Goal: Browse casually: Explore the website without a specific task or goal

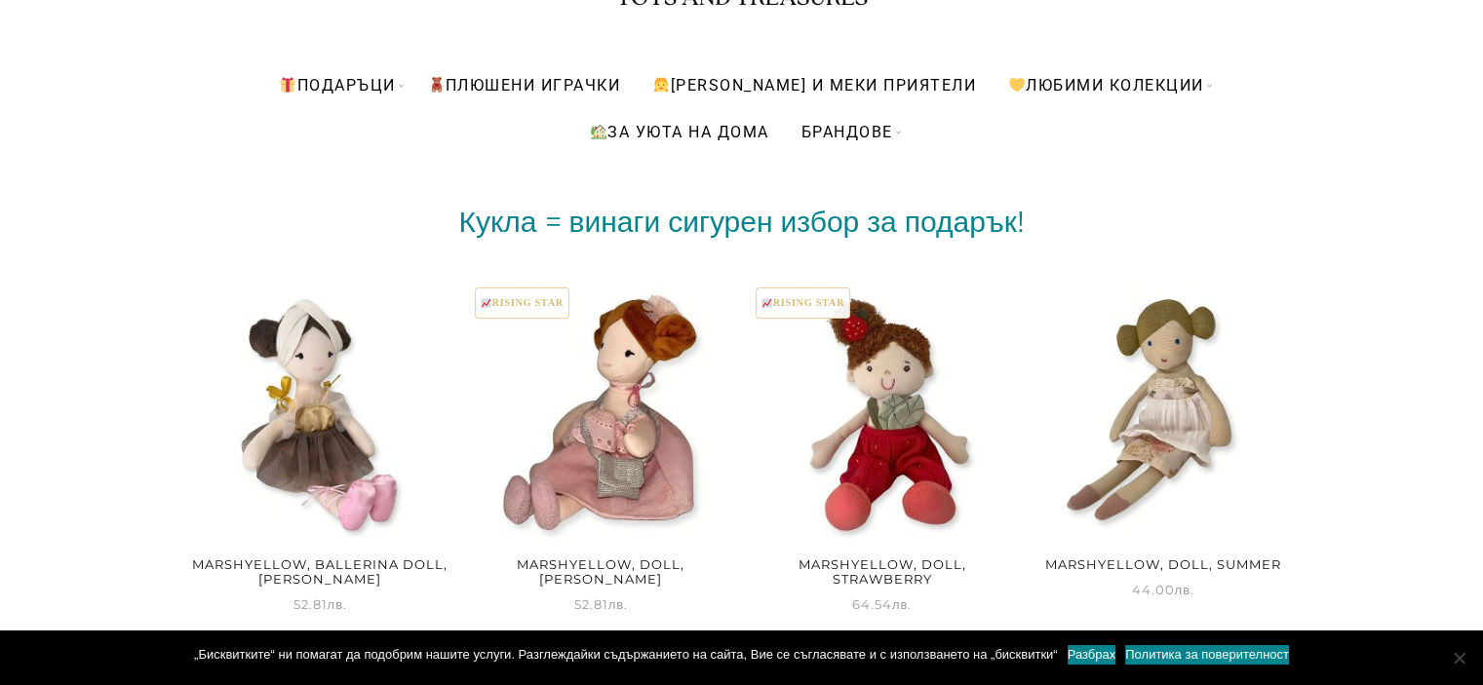
scroll to position [293, 0]
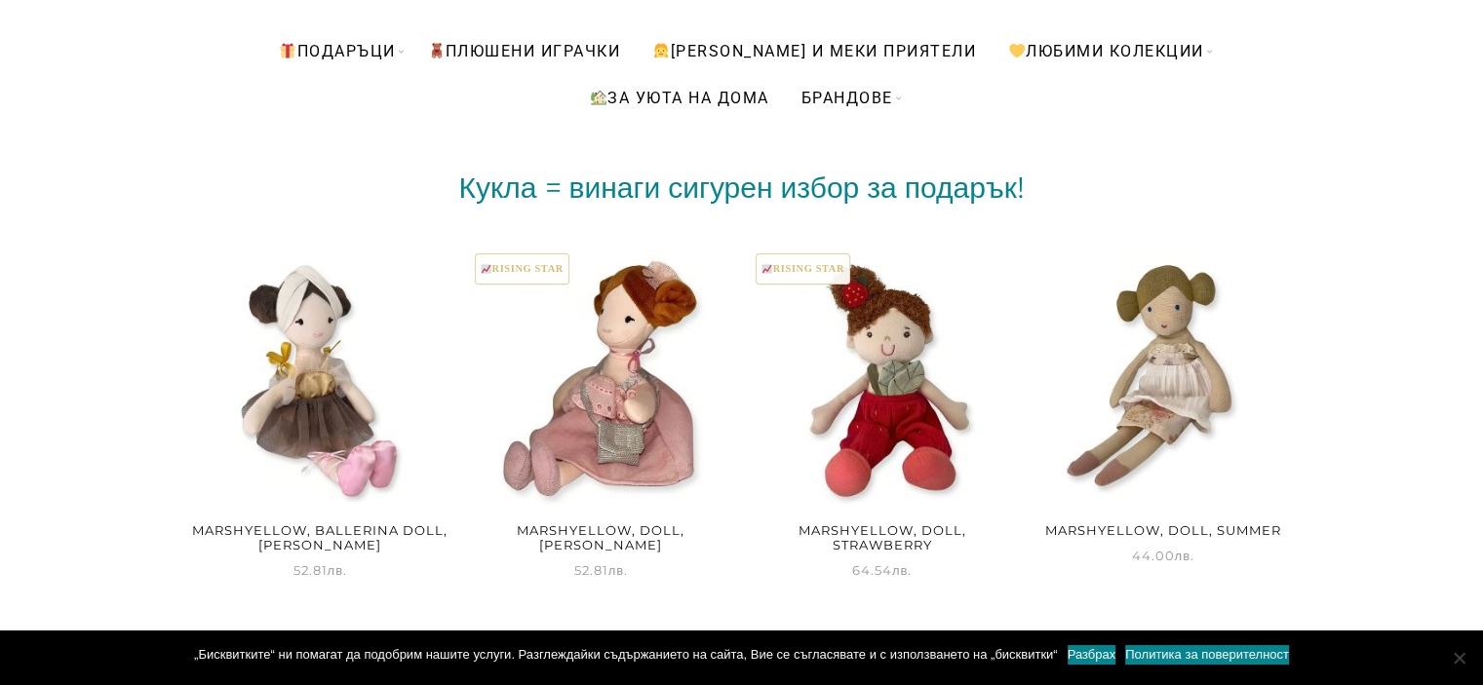
click at [24, 336] on body "Безплатна доставка при поръчка над 150 лв. // 90 дневен срок за връщане Home - …" at bounding box center [741, 81] width 1483 height 685
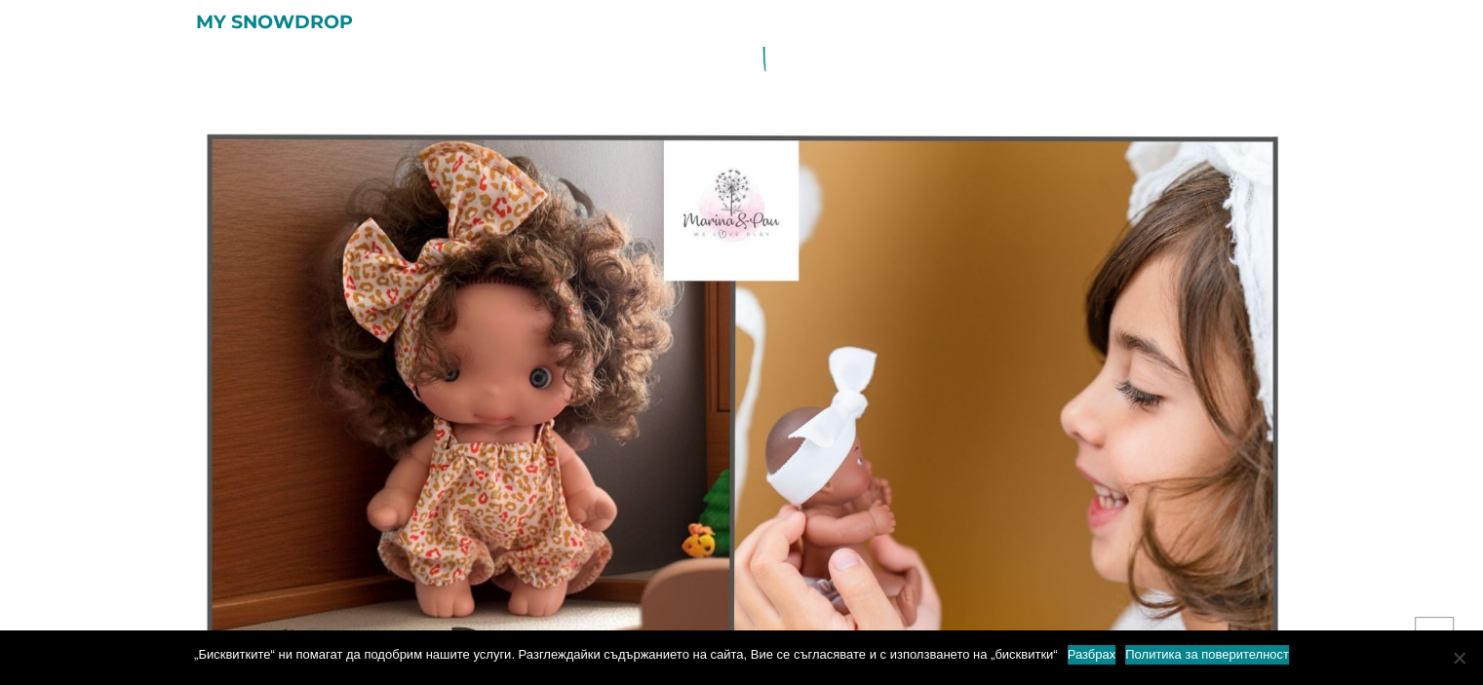
scroll to position [11994, 0]
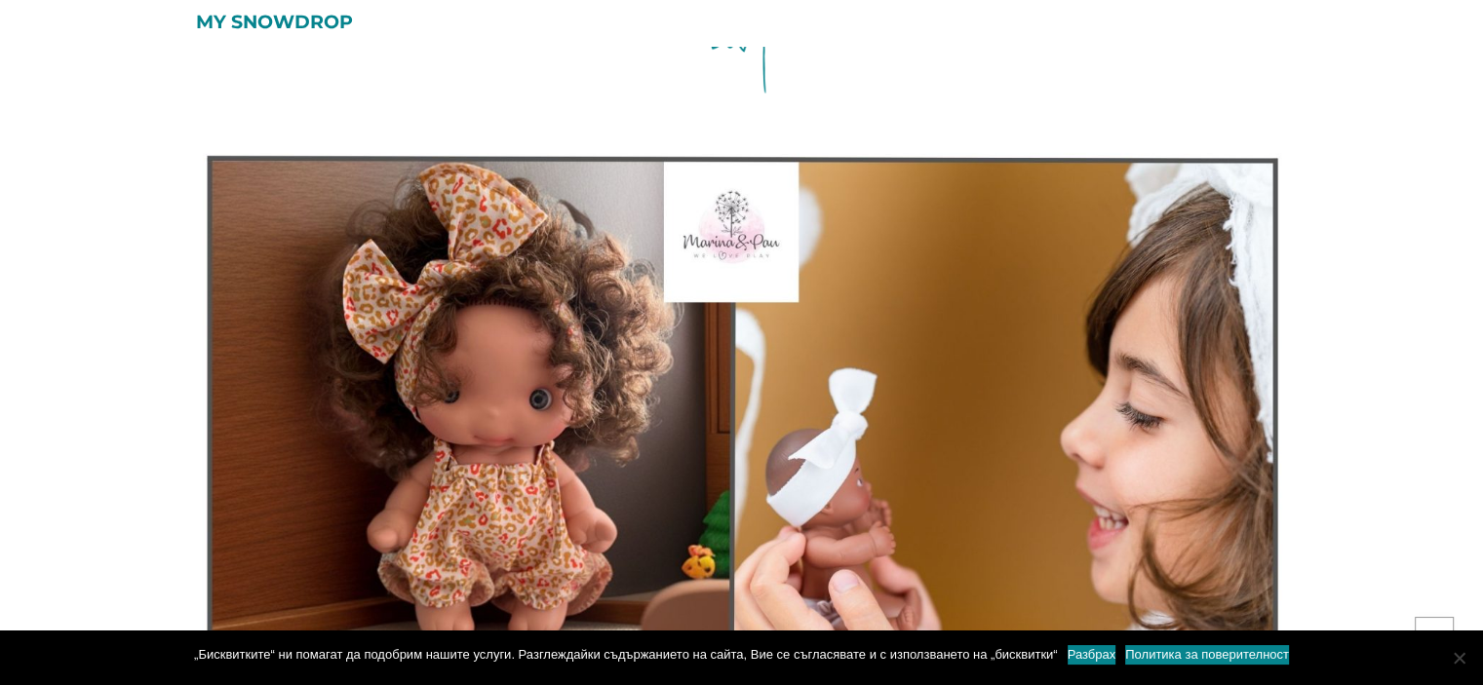
drag, startPoint x: 85, startPoint y: 324, endPoint x: 103, endPoint y: 341, distance: 25.5
click at [679, 416] on img at bounding box center [742, 452] width 1102 height 620
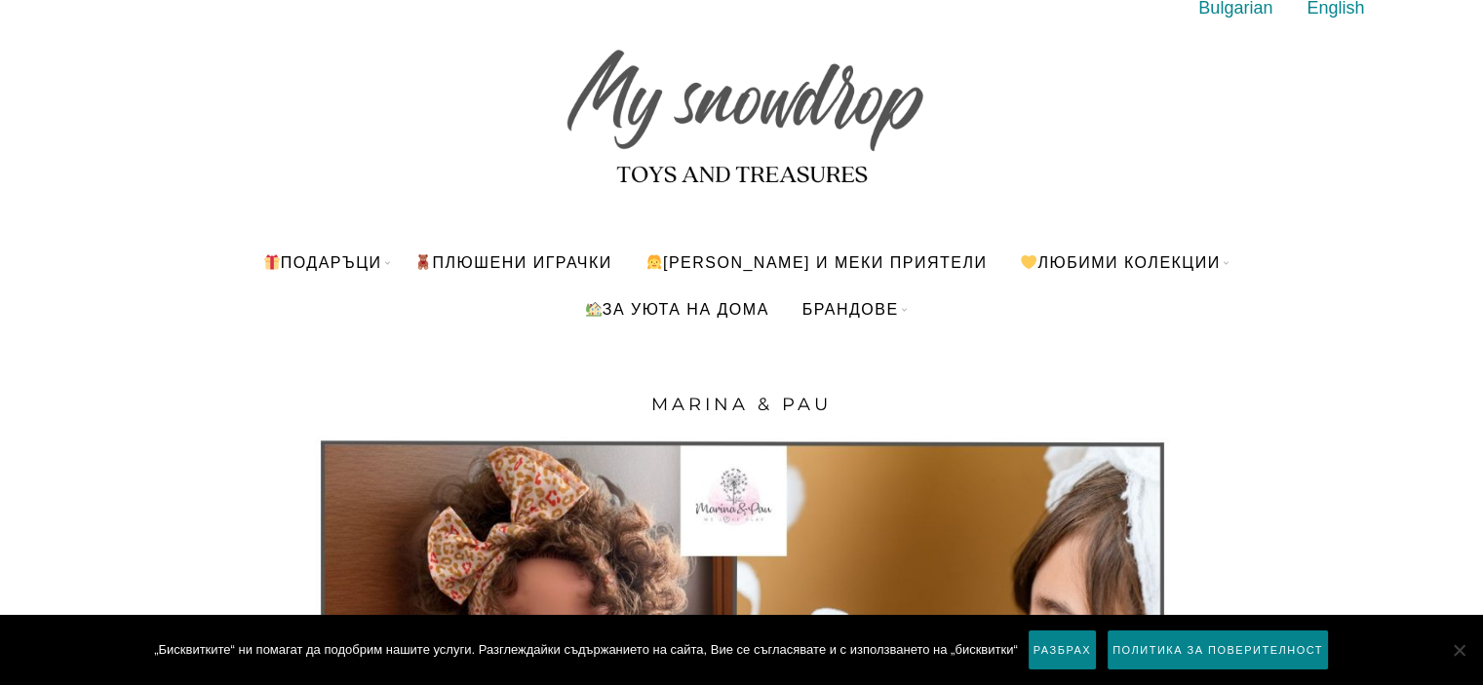
scroll to position [98, 0]
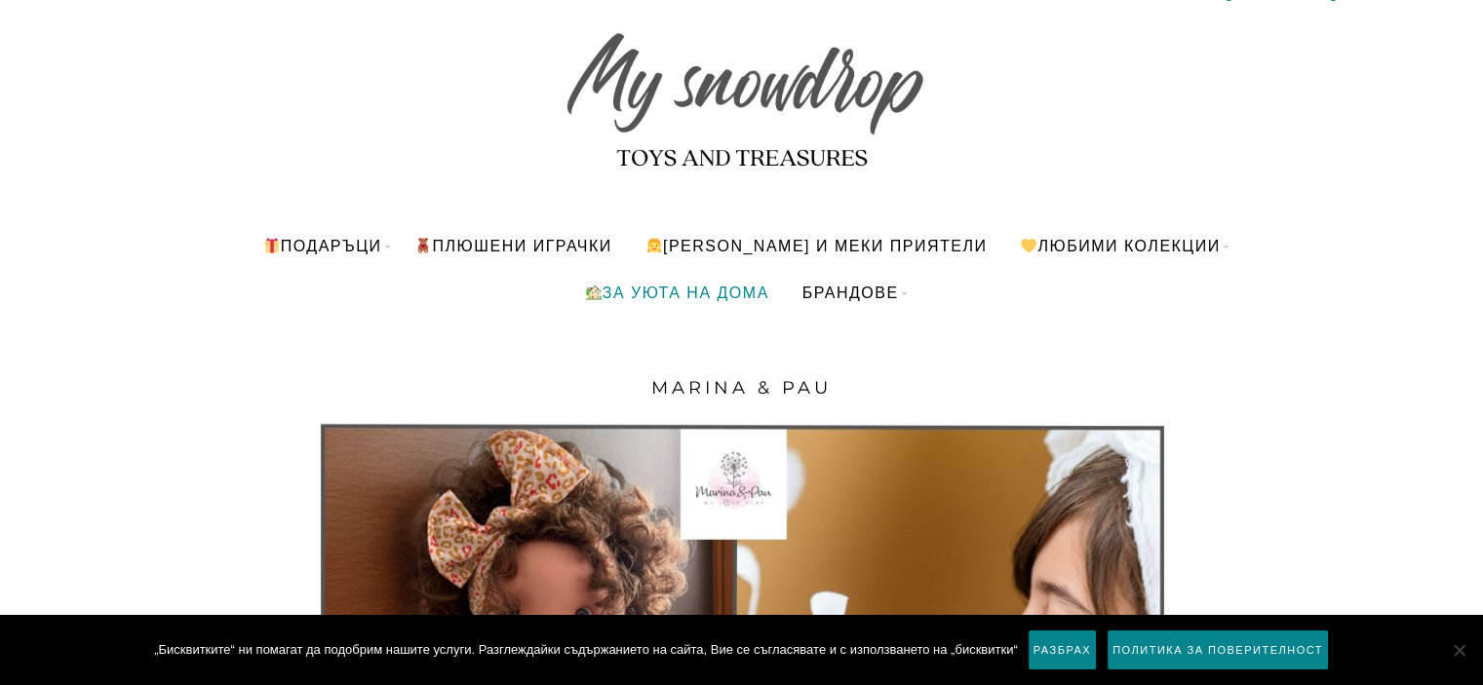
click at [646, 299] on link "За уюта на дома" at bounding box center [676, 292] width 214 height 47
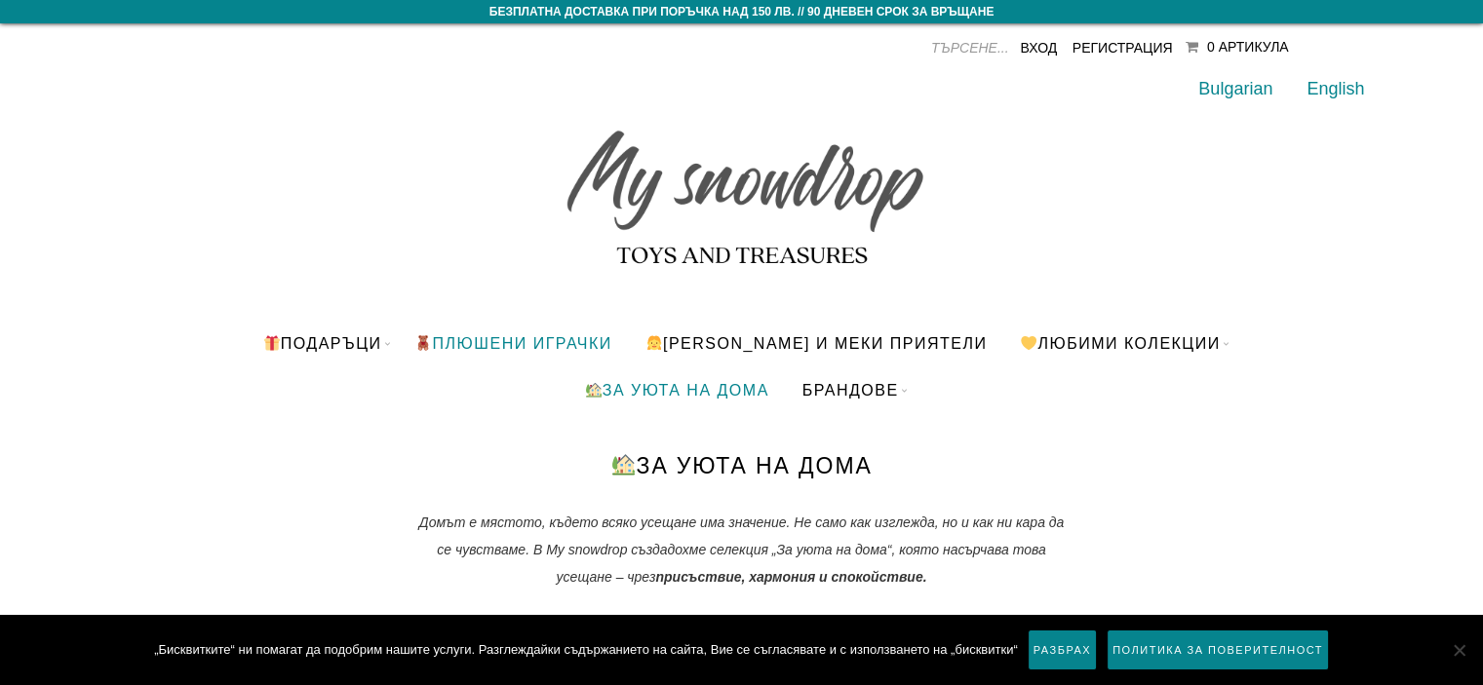
click at [626, 346] on link "ПЛЮШЕНИ ИГРАЧКИ" at bounding box center [513, 343] width 226 height 47
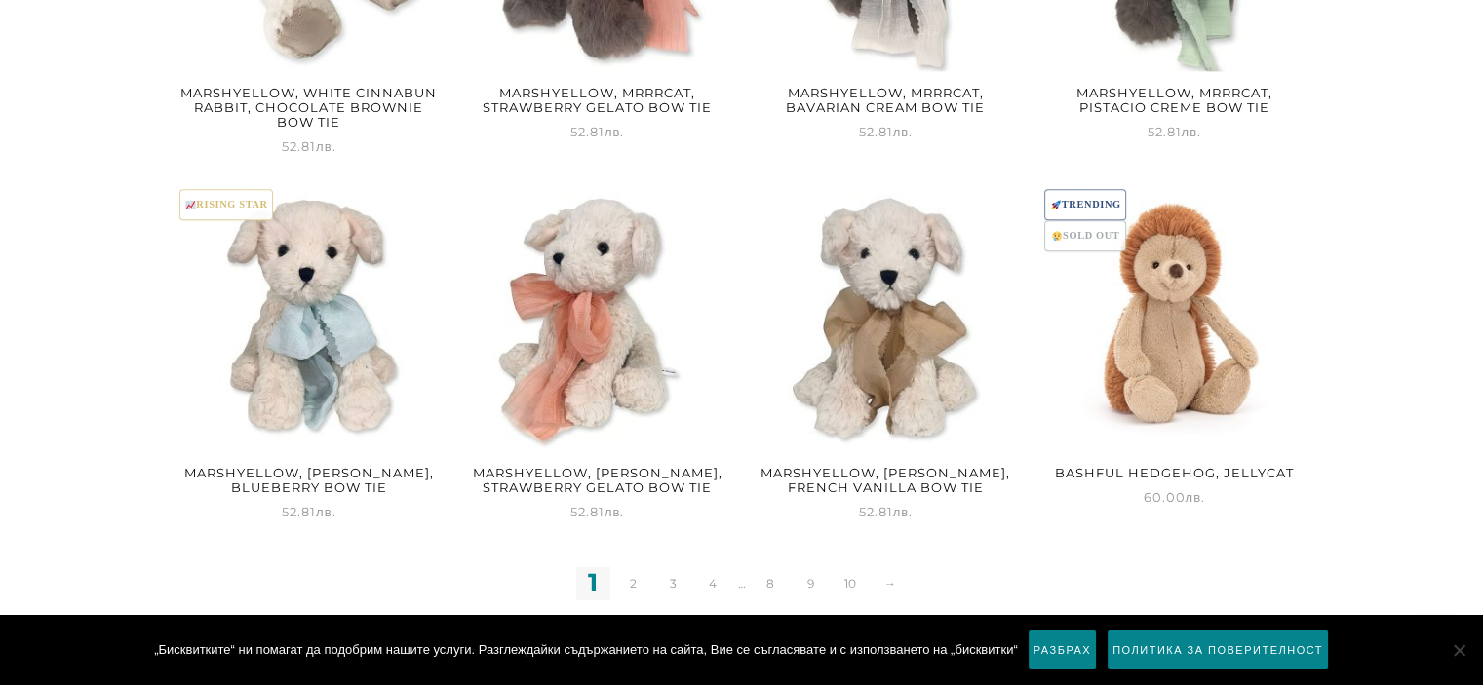
scroll to position [2535, 0]
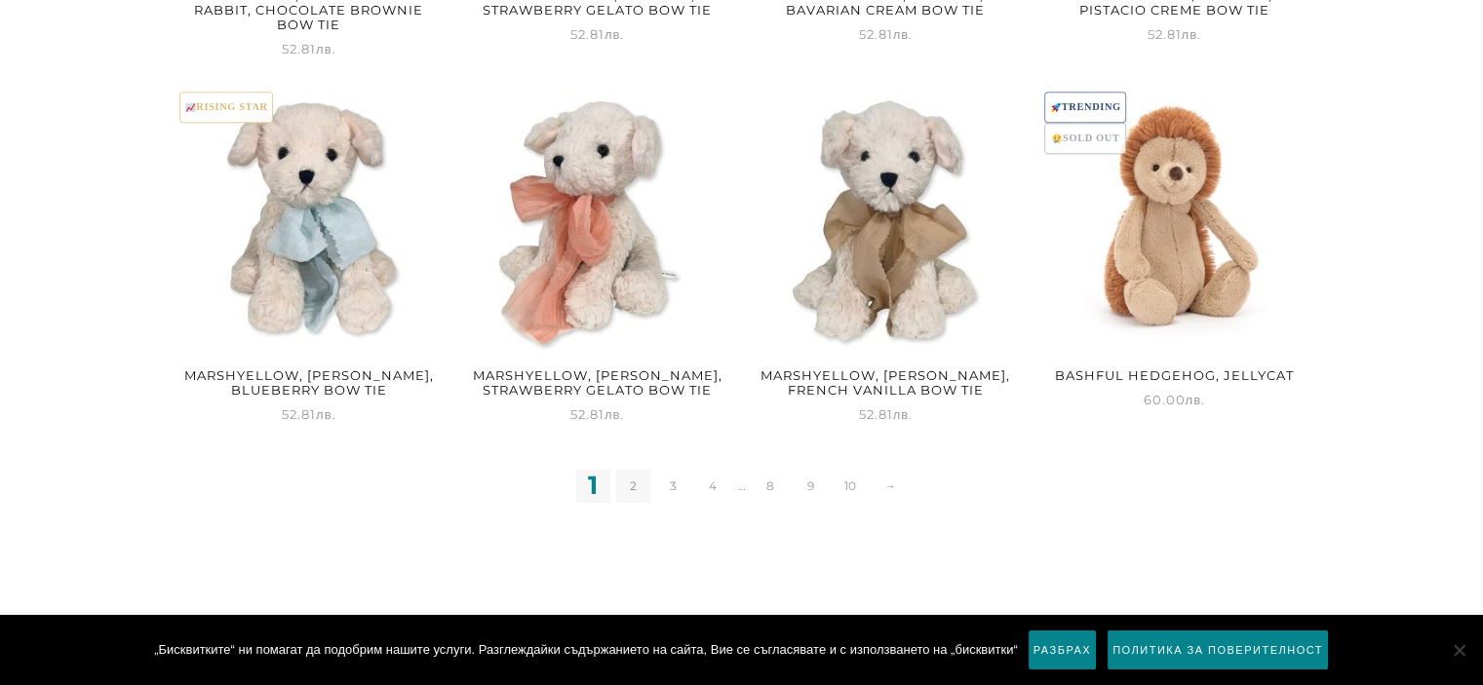
click at [623, 490] on link "2" at bounding box center [633, 486] width 34 height 34
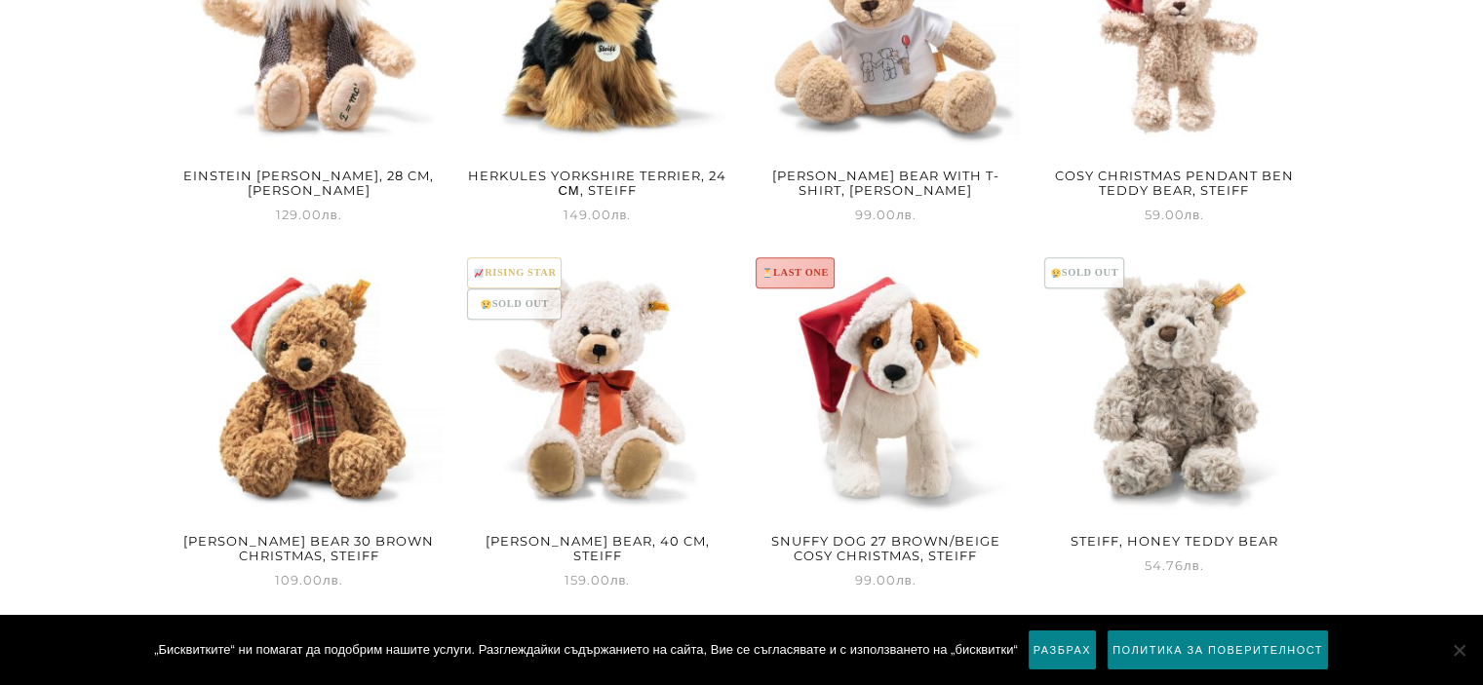
scroll to position [2662, 0]
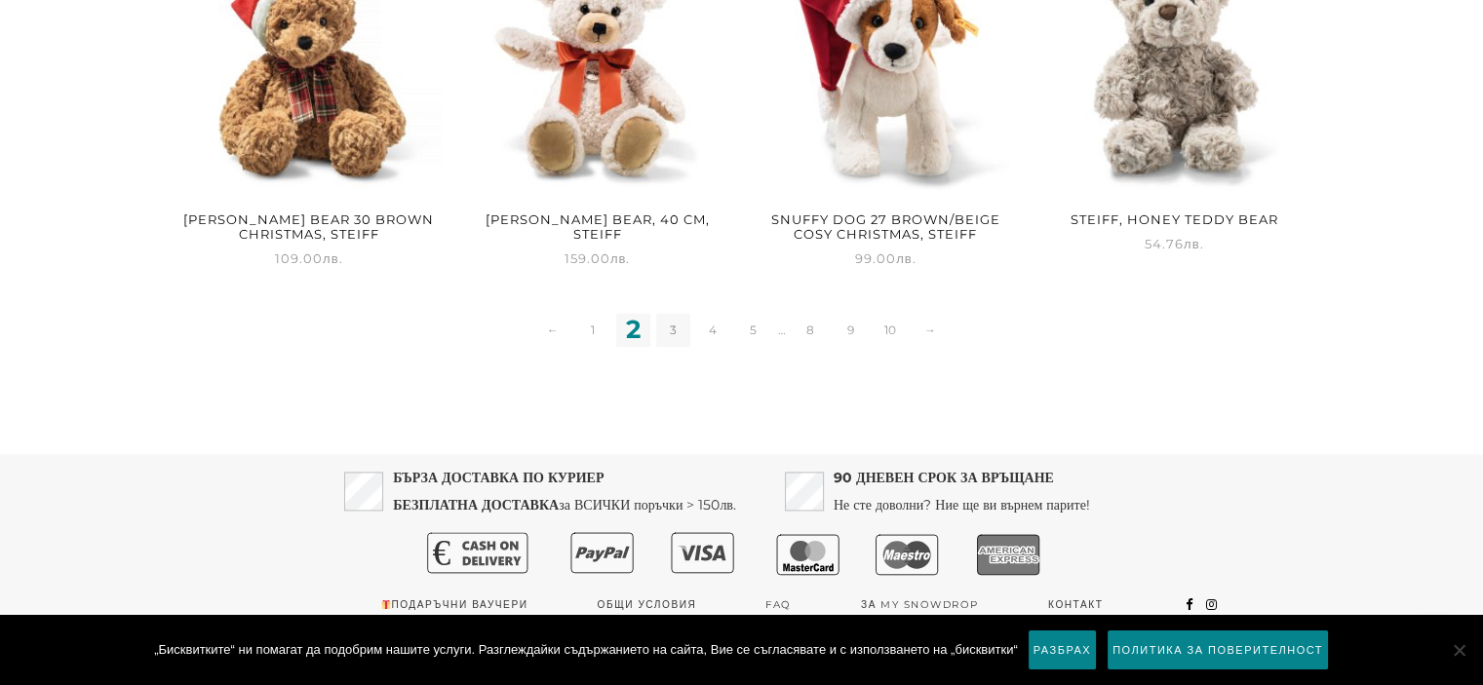
click at [679, 323] on link "3" at bounding box center [673, 330] width 34 height 34
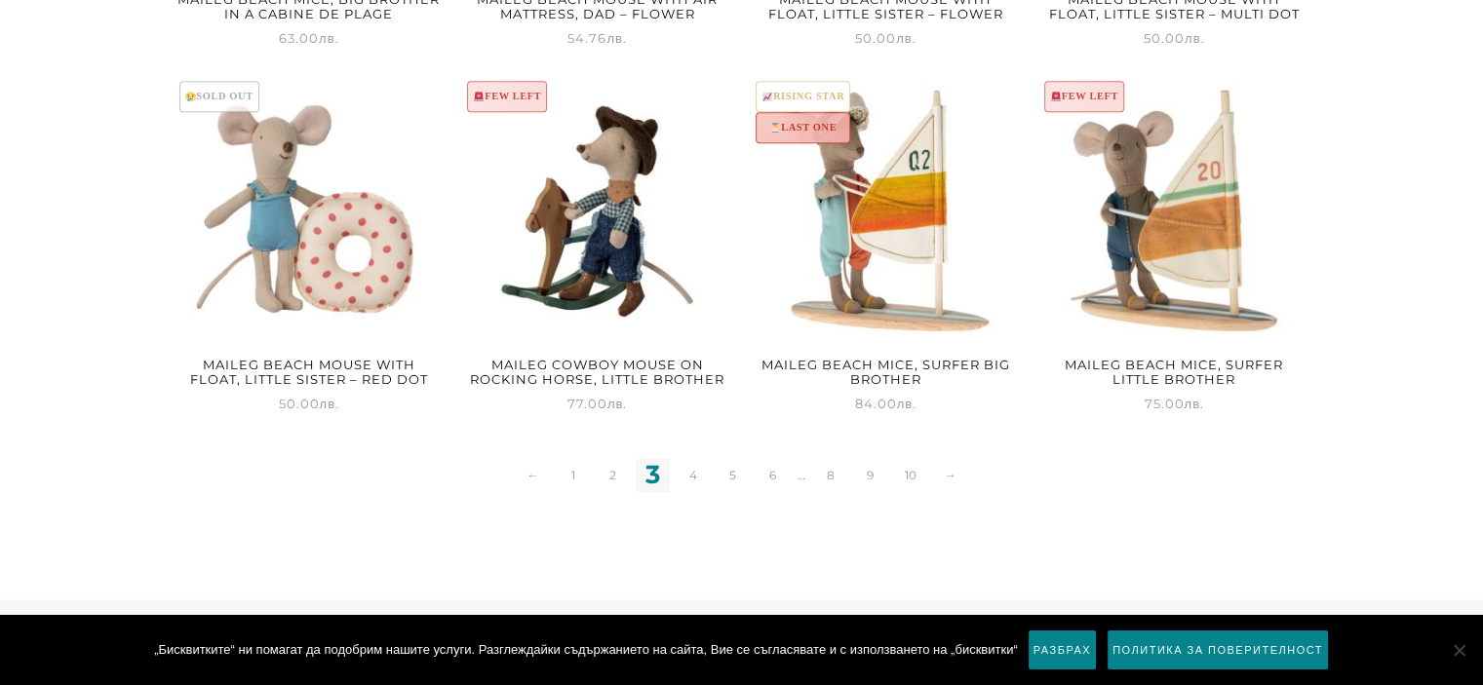
scroll to position [2633, 0]
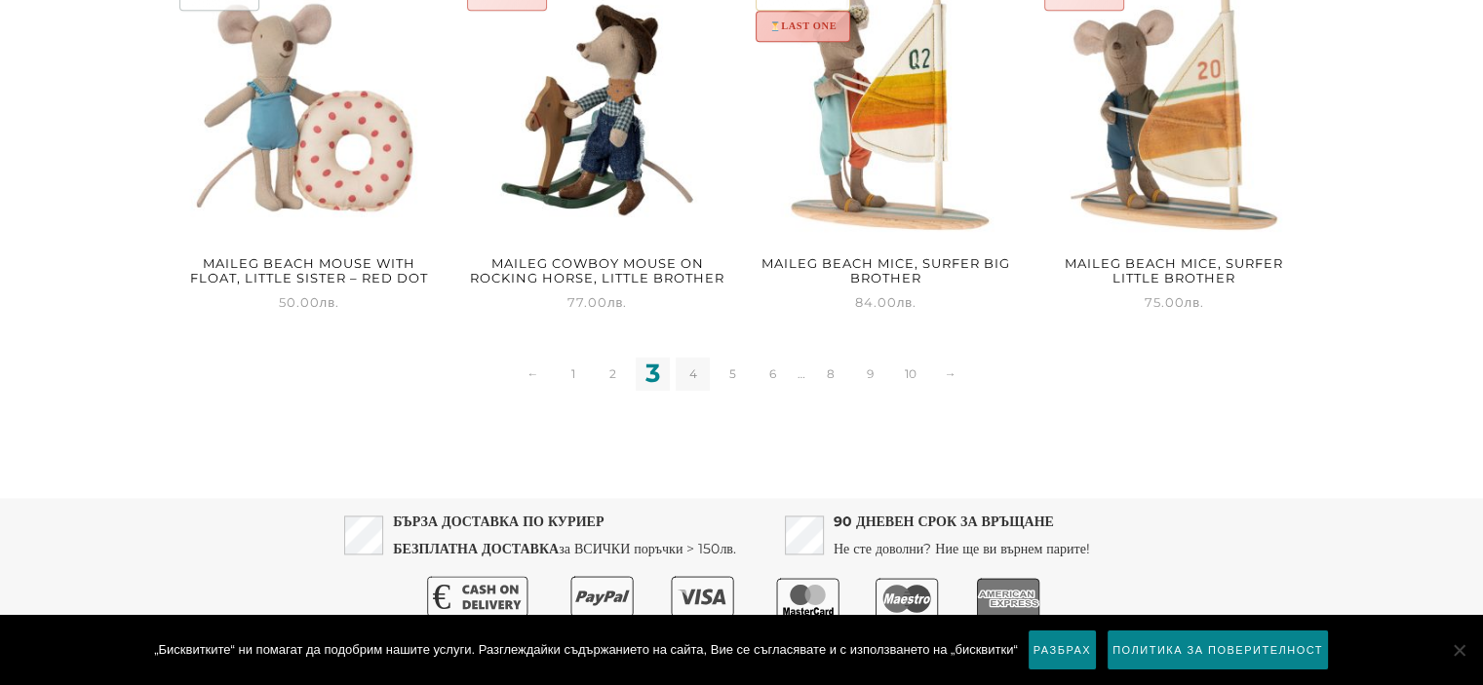
click at [700, 376] on link "4" at bounding box center [693, 374] width 34 height 34
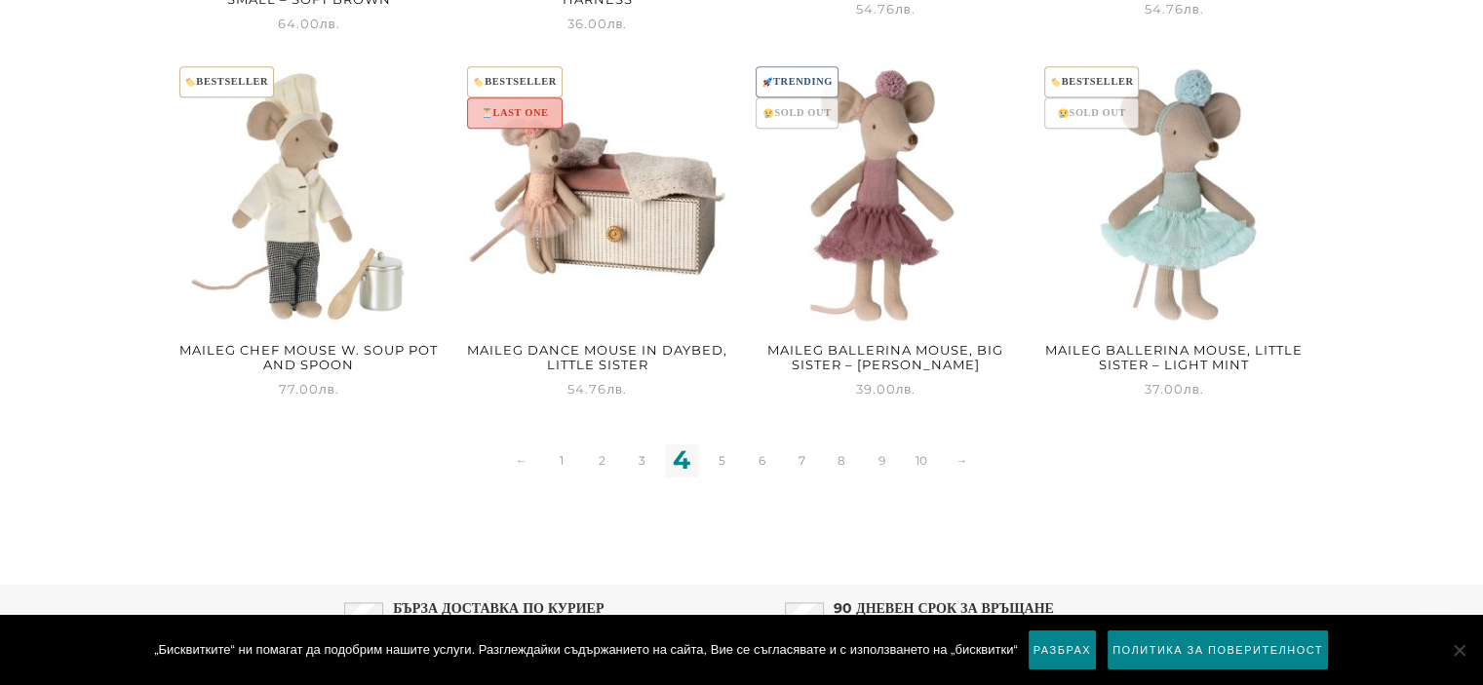
scroll to position [2535, 0]
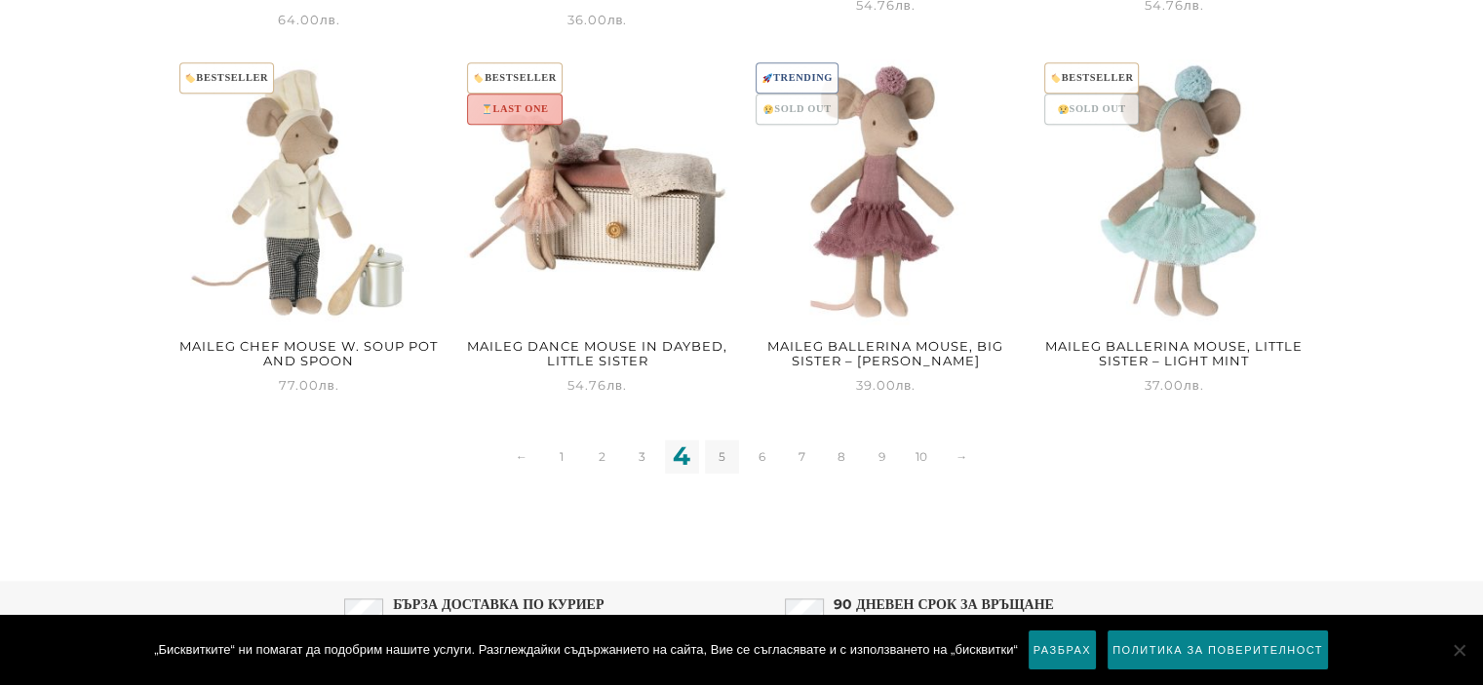
click at [713, 462] on link "5" at bounding box center [722, 457] width 34 height 34
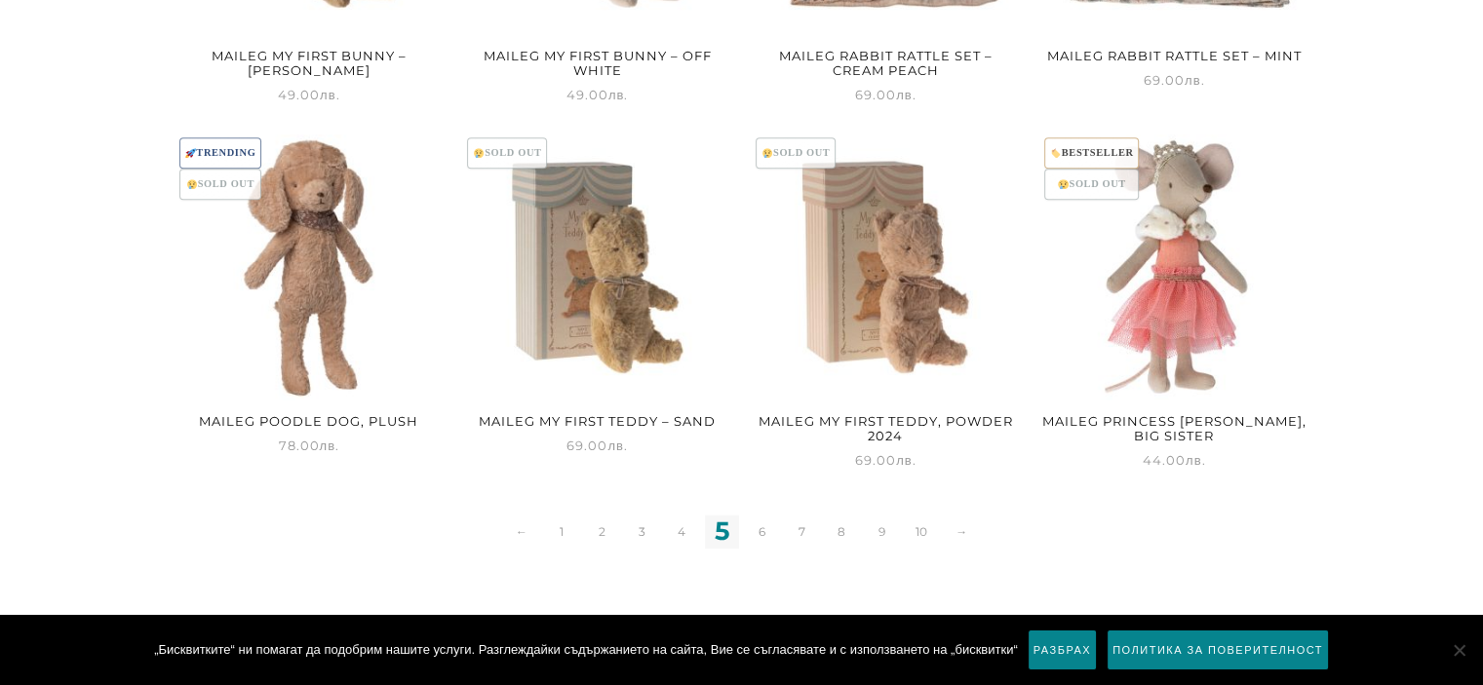
scroll to position [2677, 0]
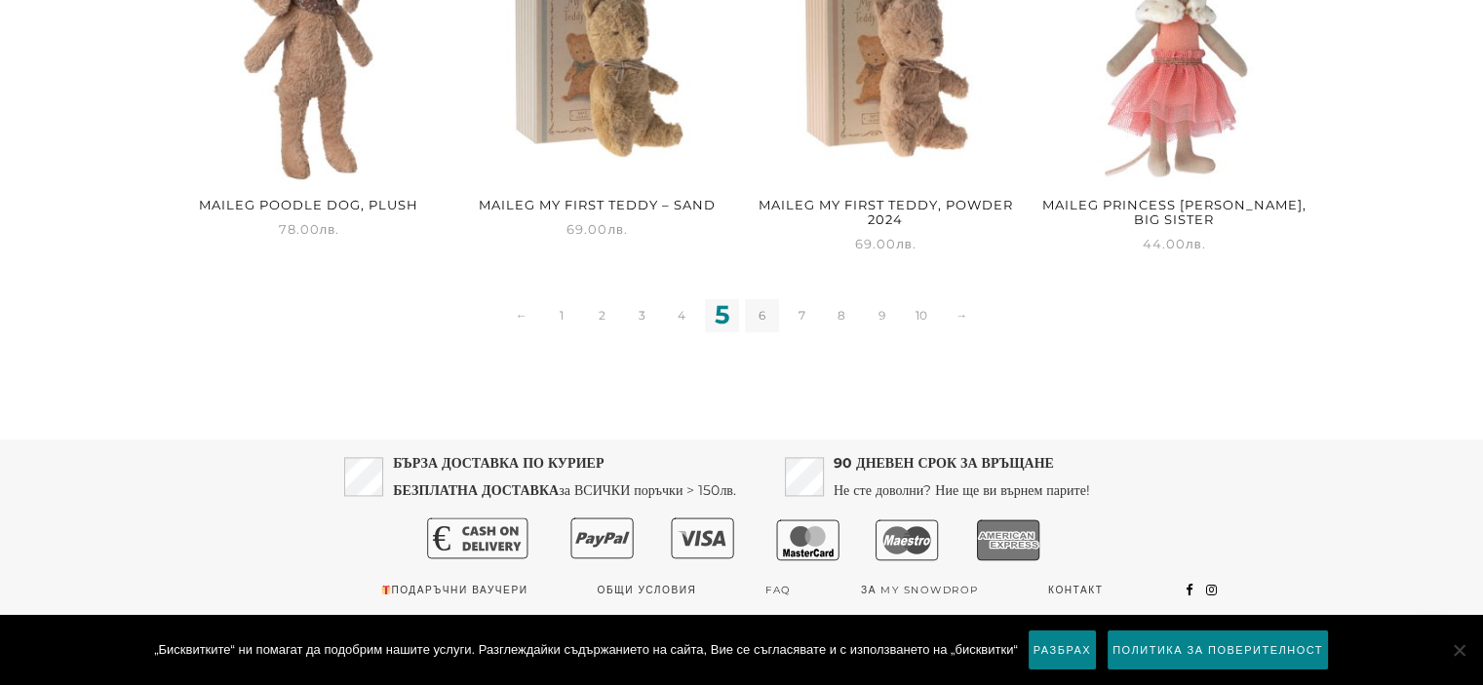
click at [772, 315] on link "6" at bounding box center [762, 315] width 34 height 34
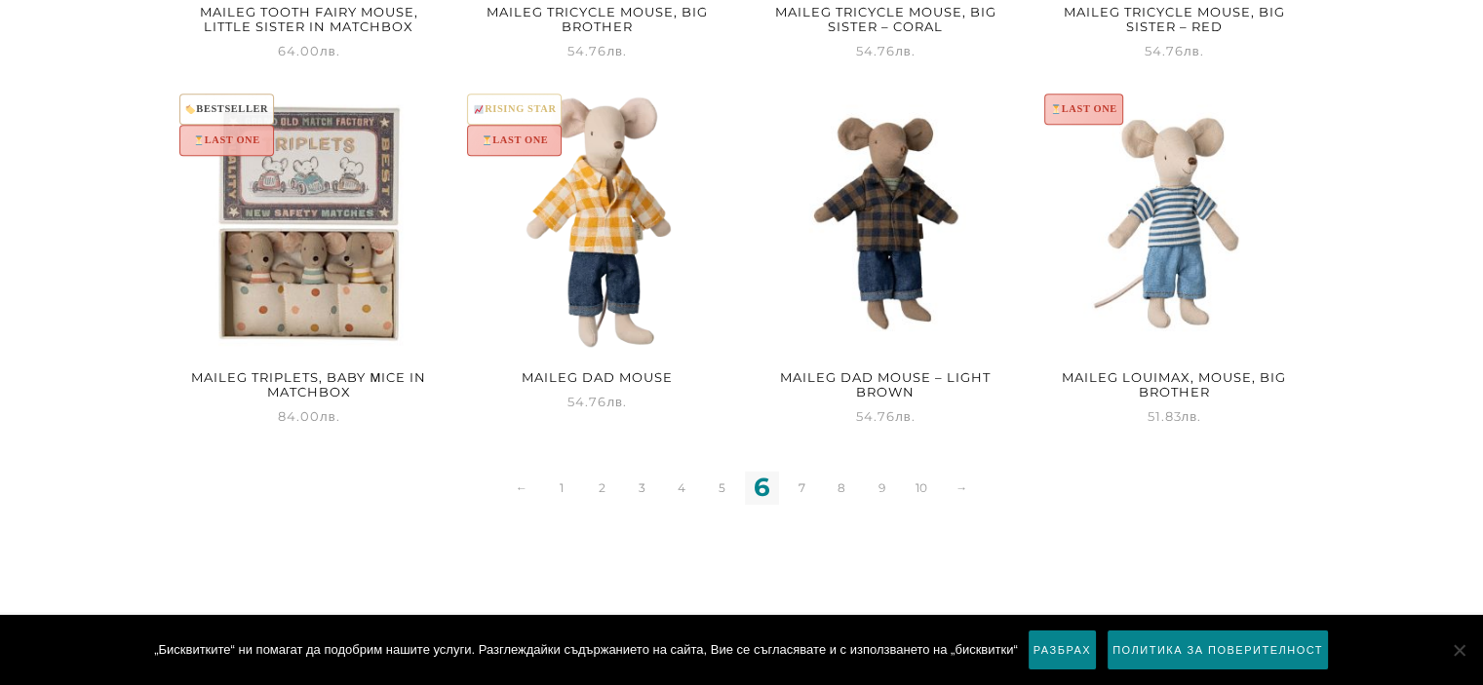
scroll to position [2535, 0]
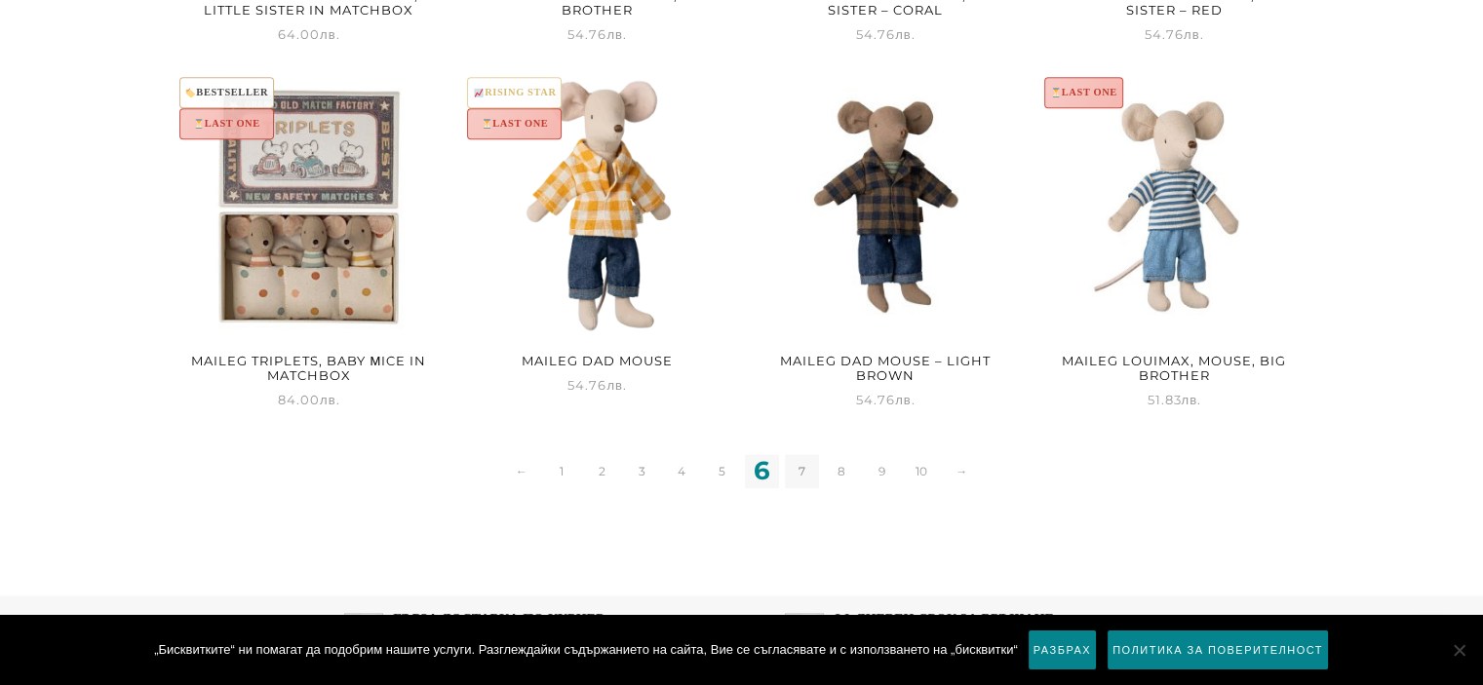
click at [809, 457] on link "7" at bounding box center [802, 471] width 34 height 34
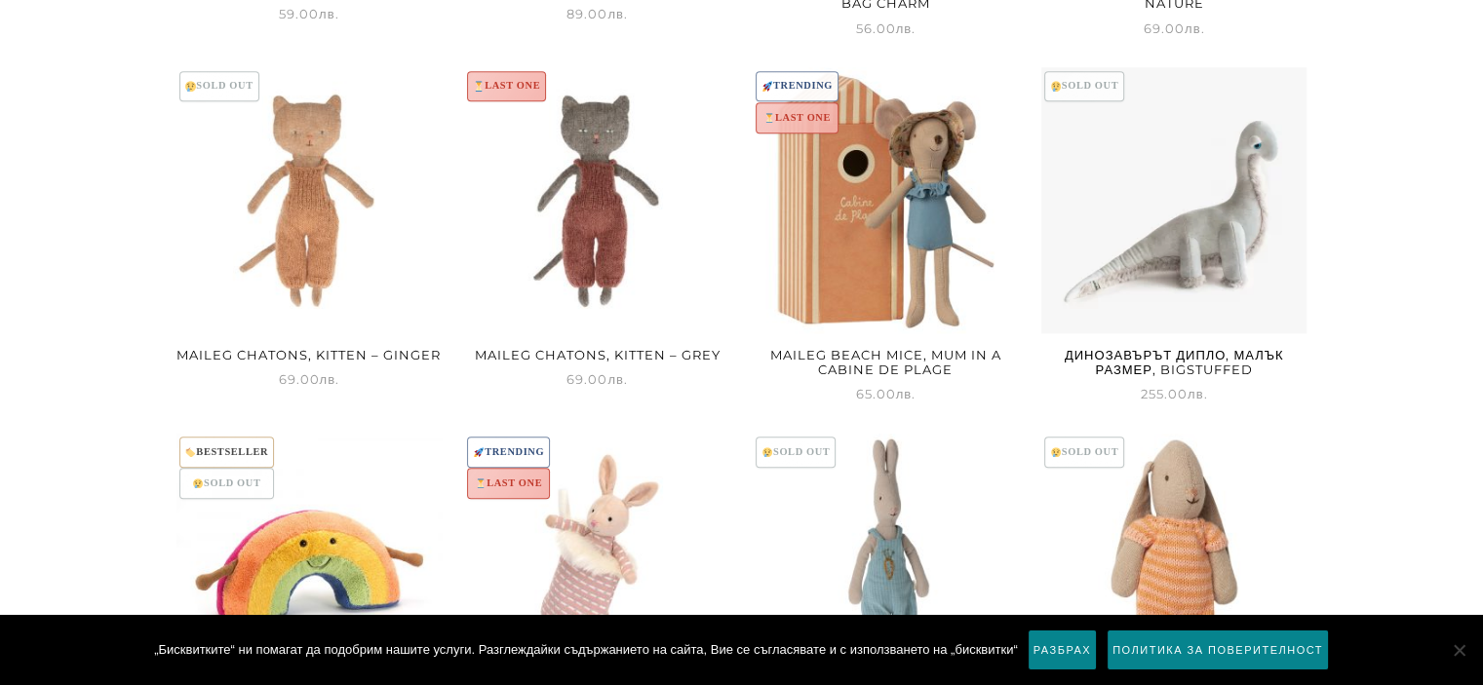
scroll to position [2438, 0]
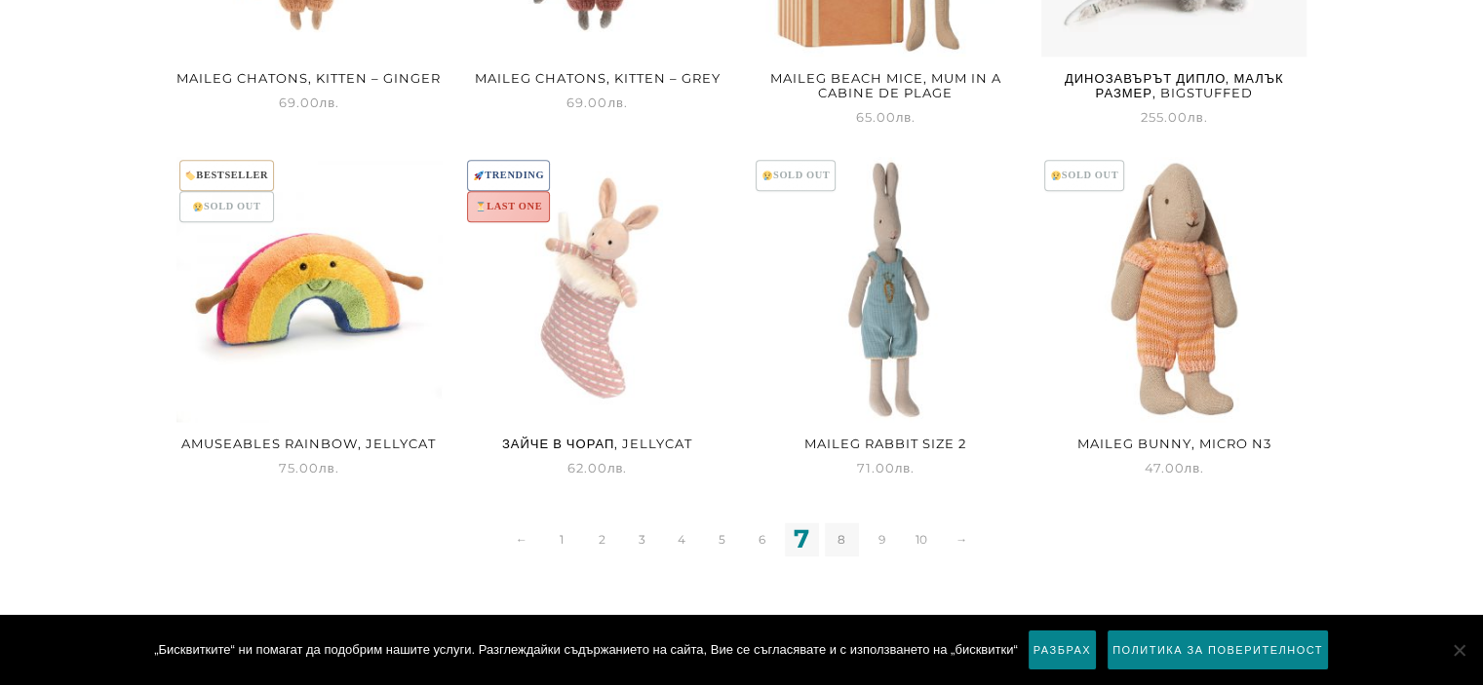
click at [856, 545] on link "8" at bounding box center [842, 540] width 34 height 34
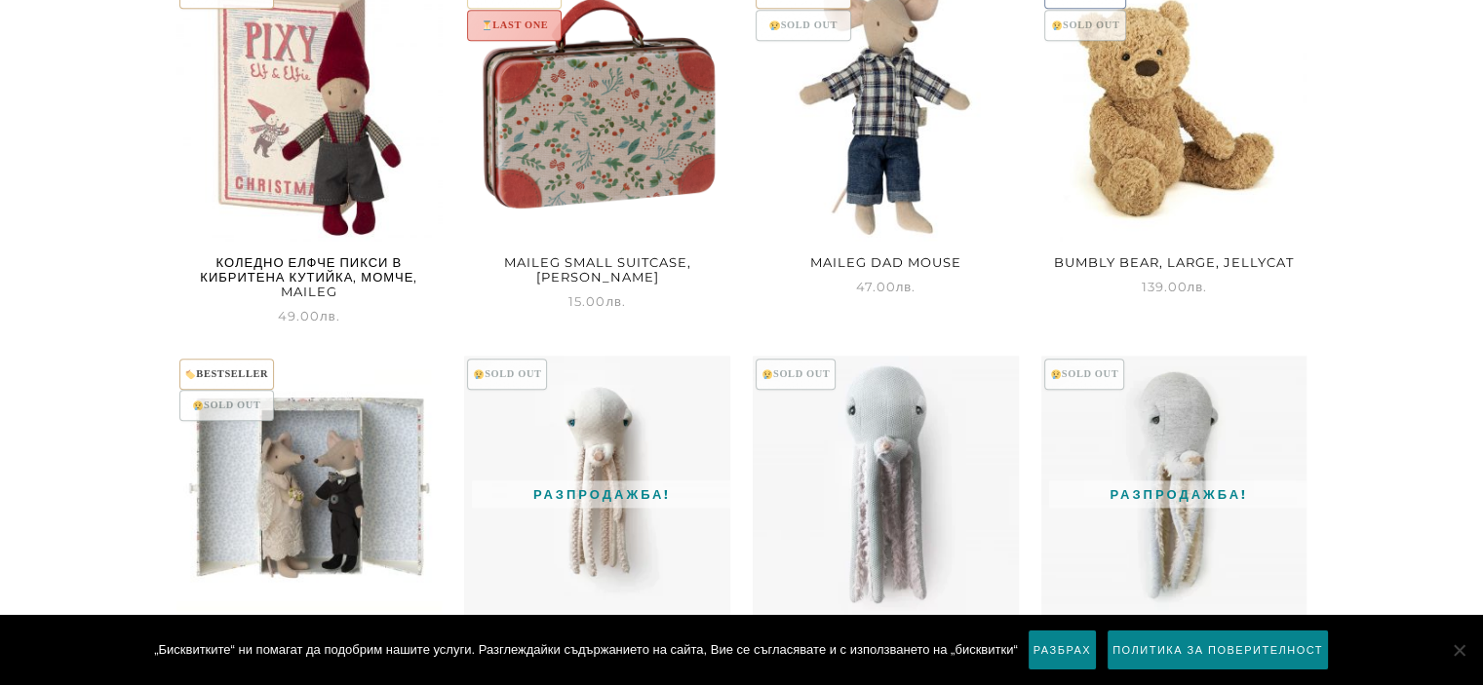
scroll to position [2438, 0]
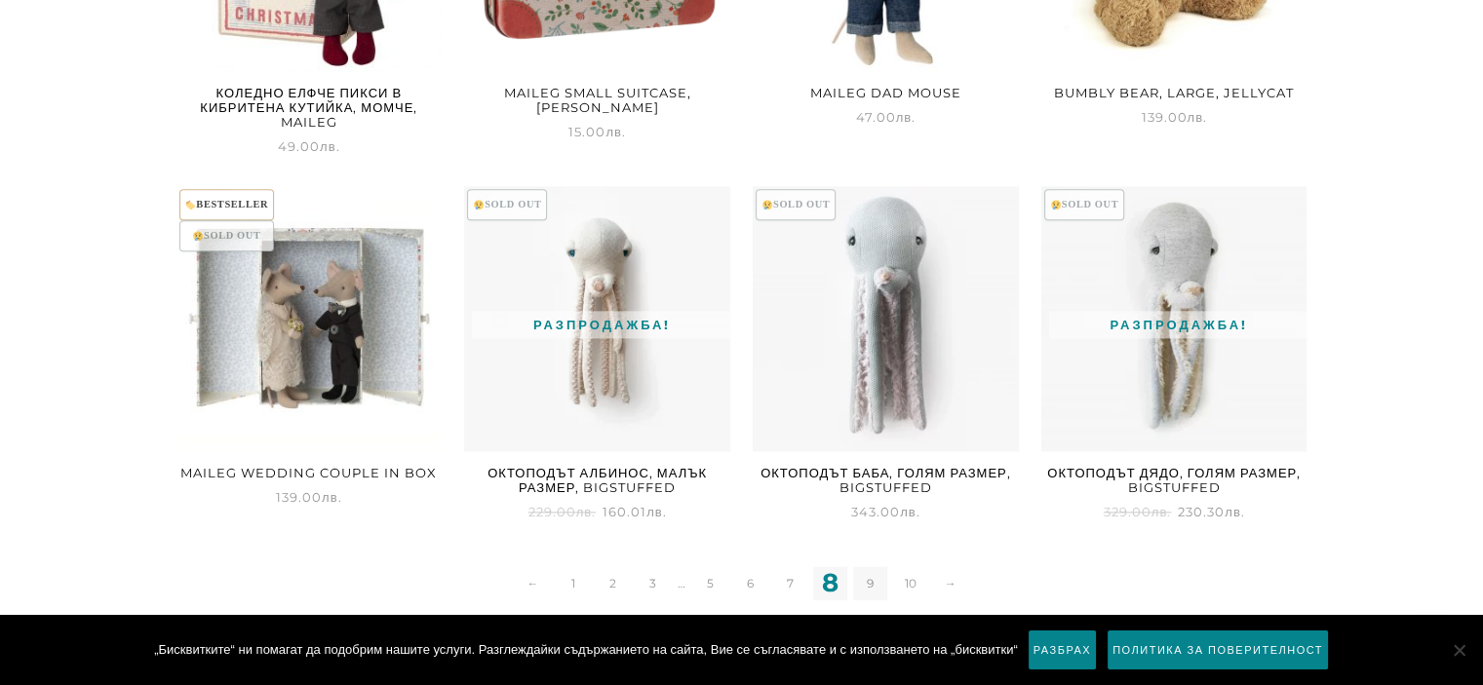
click at [866, 583] on link "9" at bounding box center [870, 584] width 34 height 34
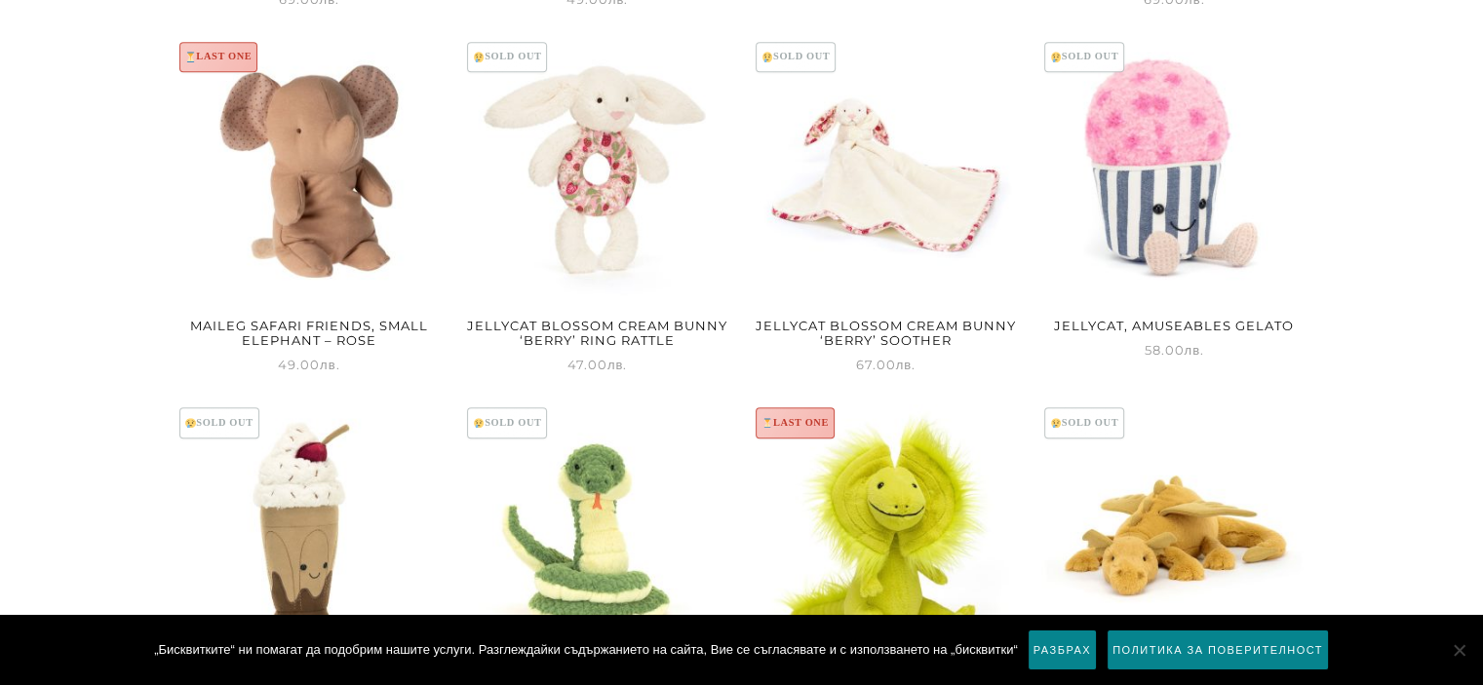
scroll to position [2243, 0]
